Goal: Check status: Check status

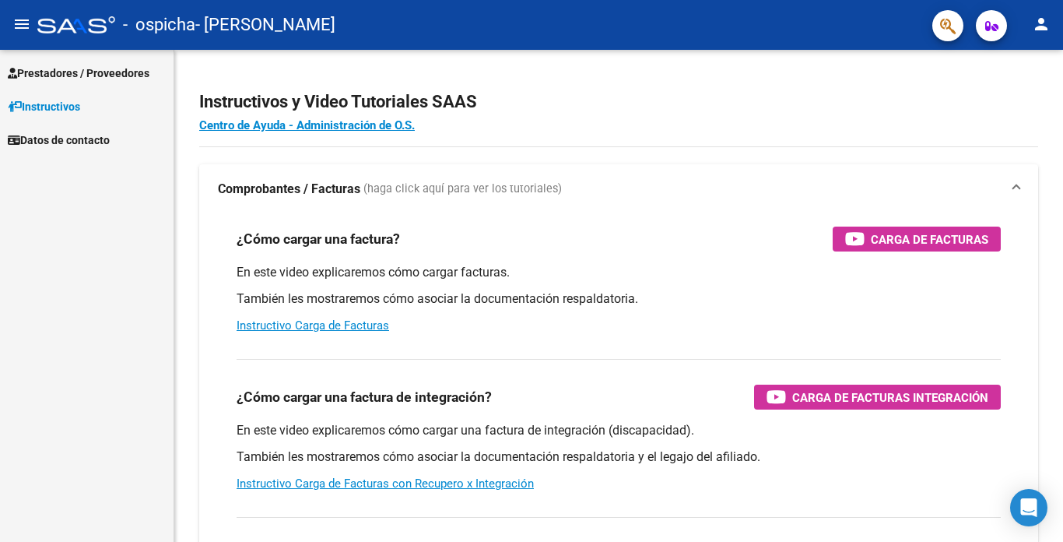
click at [140, 72] on span "Prestadores / Proveedores" at bounding box center [79, 73] width 142 height 17
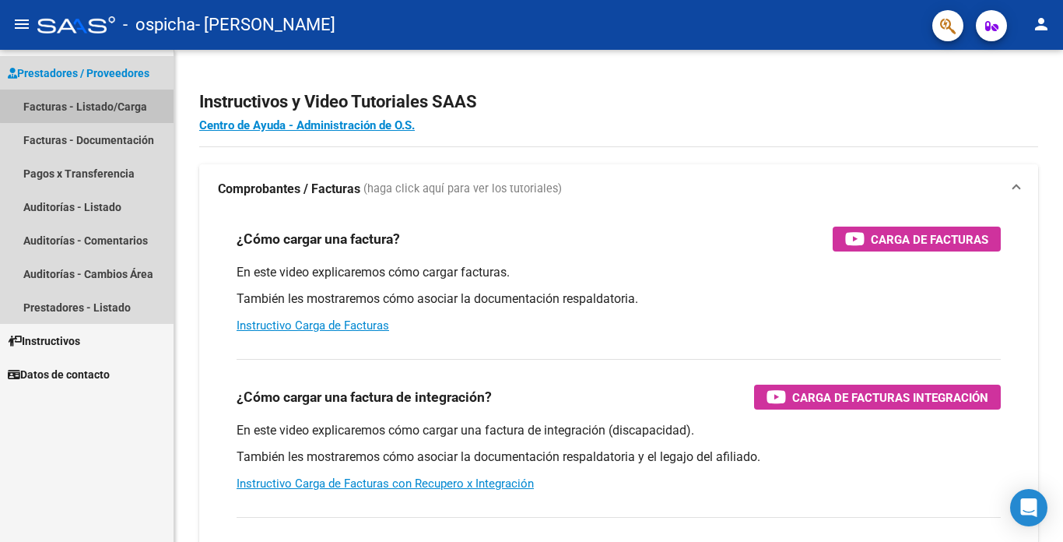
click at [92, 106] on link "Facturas - Listado/Carga" at bounding box center [87, 105] width 174 height 33
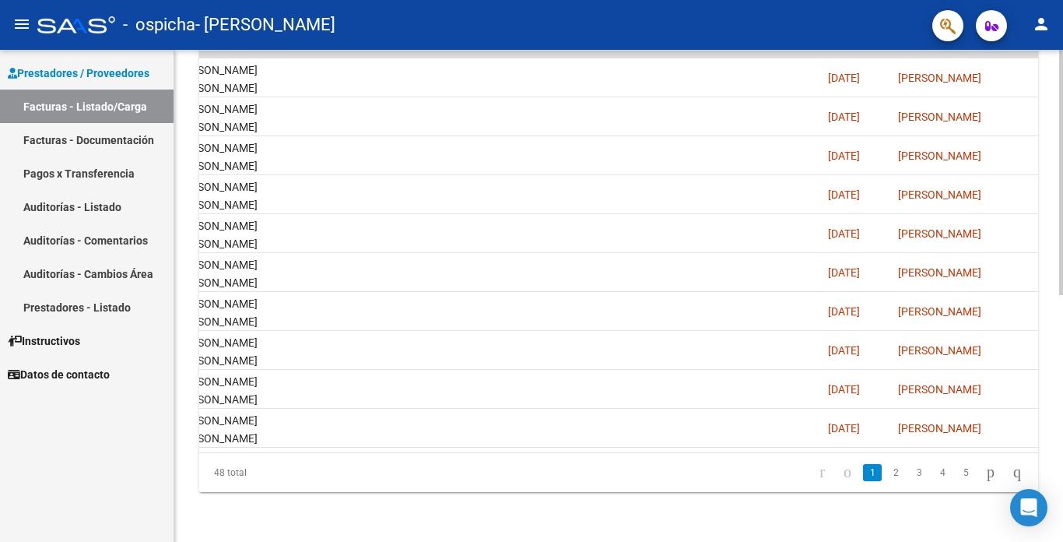
scroll to position [0, 2442]
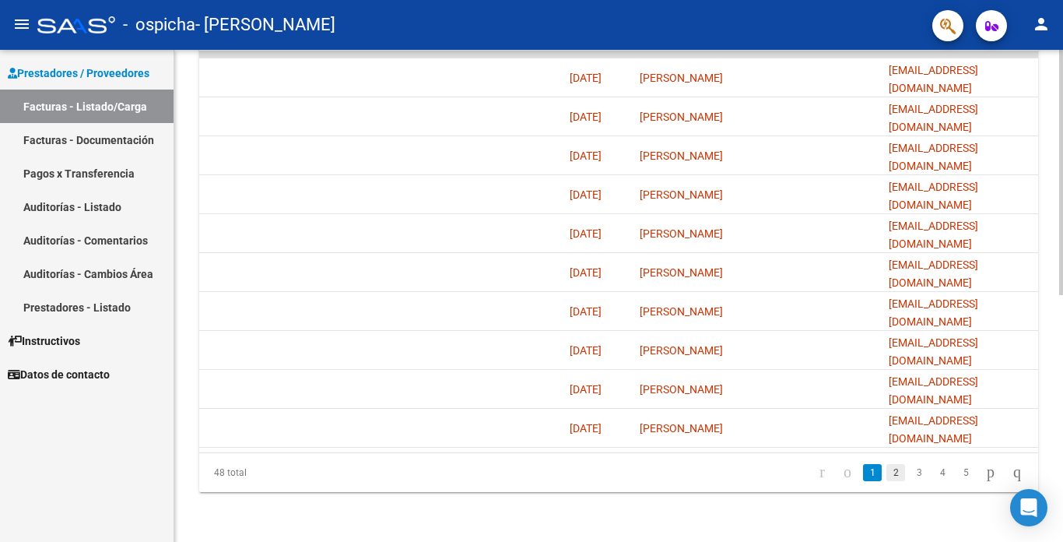
click at [886, 476] on link "2" at bounding box center [895, 472] width 19 height 17
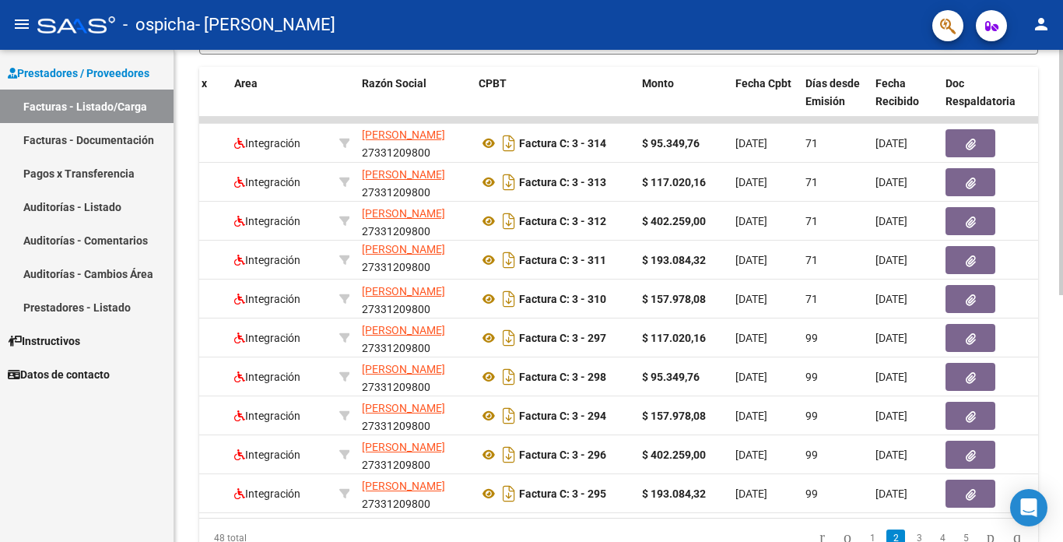
scroll to position [0, 261]
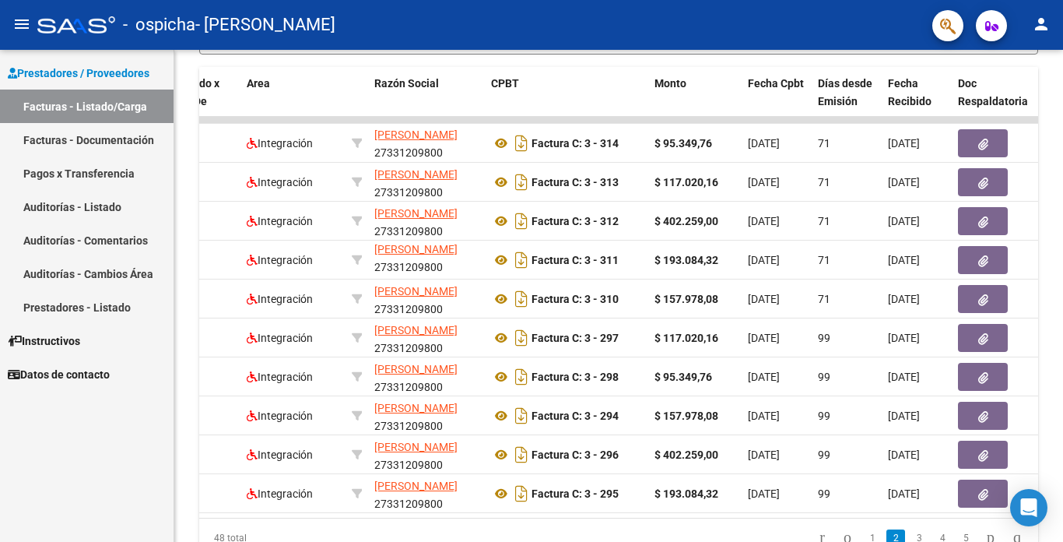
click at [122, 171] on link "Pagos x Transferencia" at bounding box center [87, 172] width 174 height 33
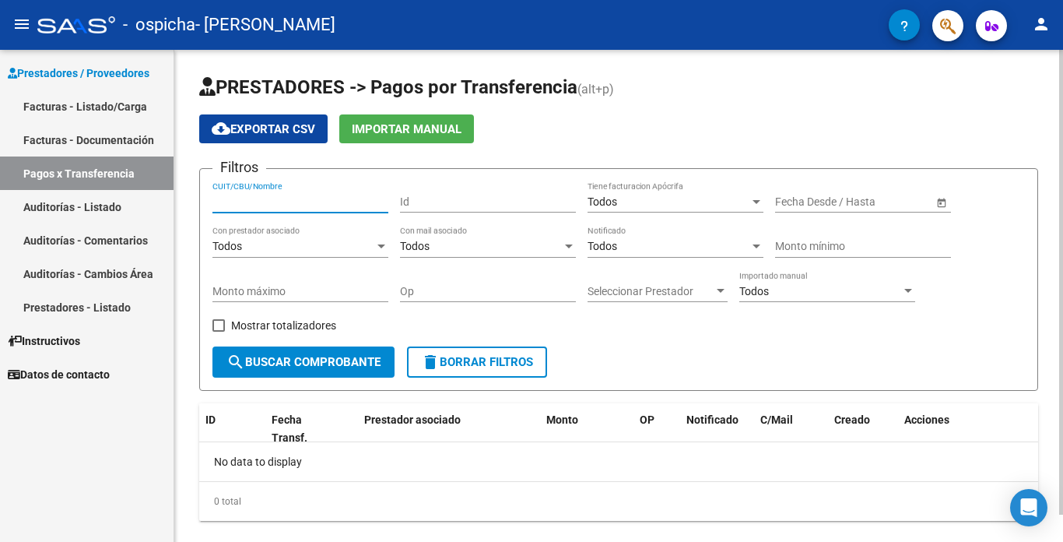
click at [308, 201] on input "CUIT/CBU/Nombre" at bounding box center [300, 201] width 176 height 13
type input "27331209800"
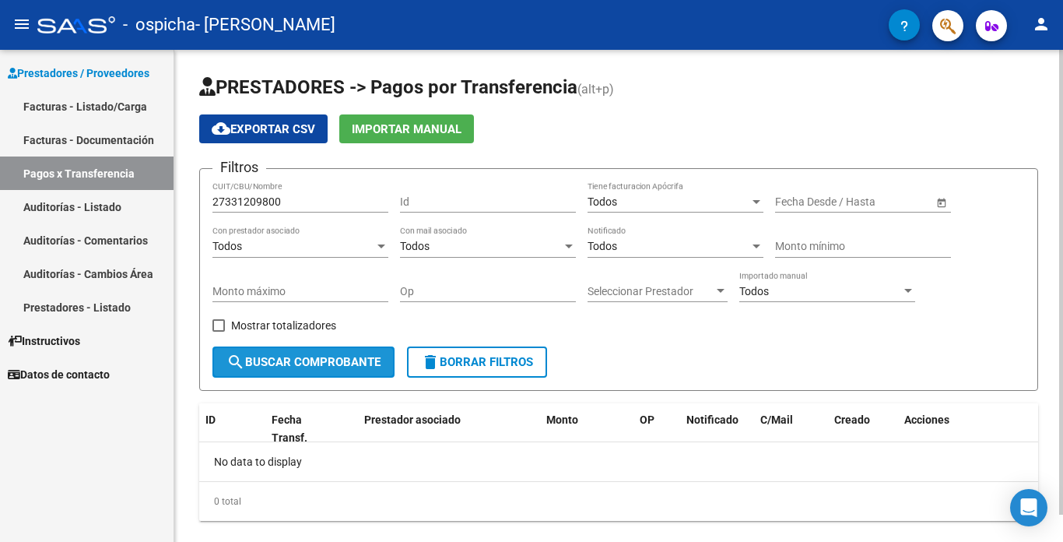
click at [370, 372] on button "search Buscar Comprobante" at bounding box center [303, 361] width 182 height 31
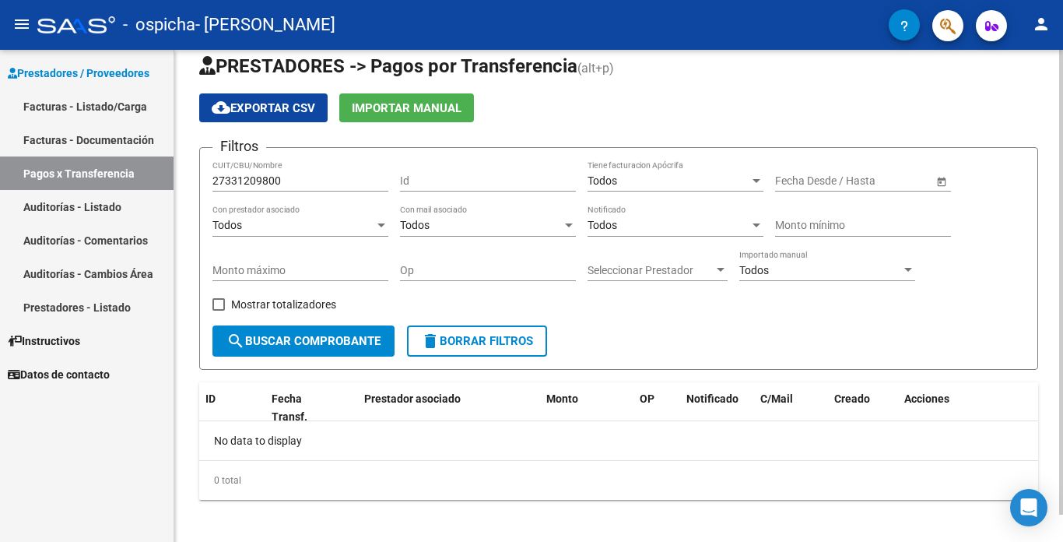
scroll to position [29, 0]
